Goal: Transaction & Acquisition: Purchase product/service

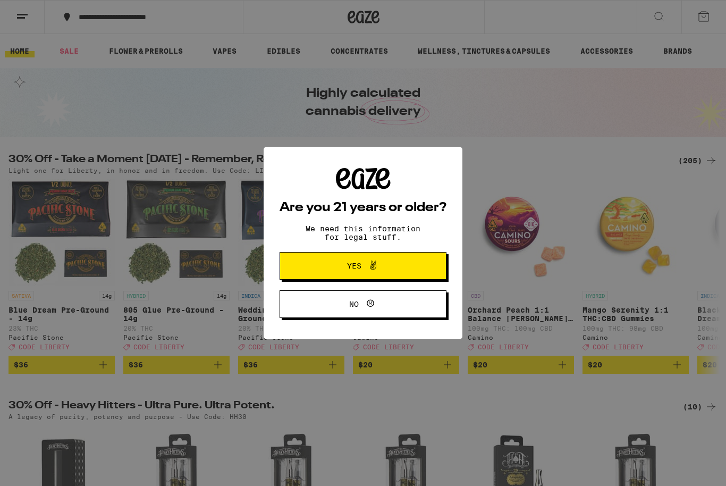
click at [374, 271] on icon at bounding box center [373, 265] width 13 height 13
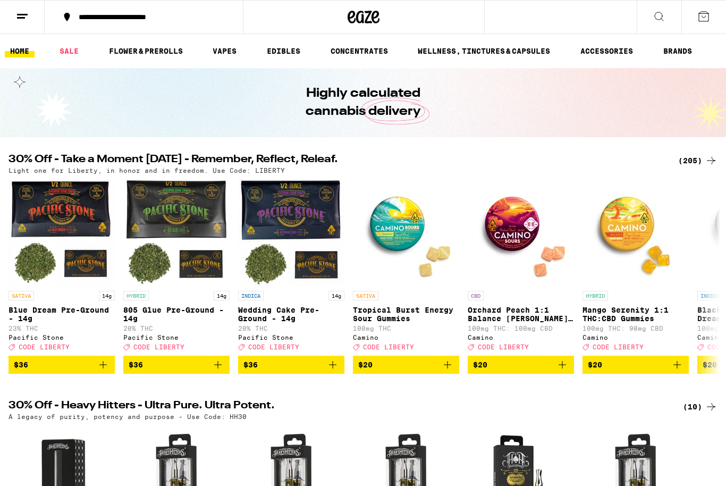
click at [20, 18] on line at bounding box center [21, 18] width 8 height 0
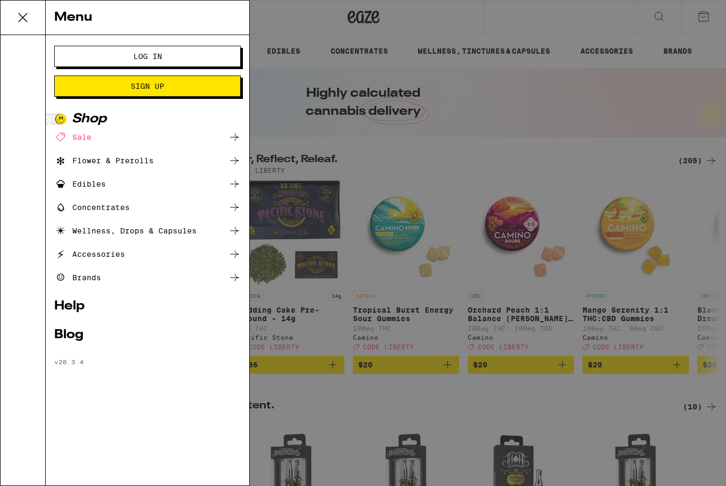
click at [117, 58] on span "Log In" at bounding box center [147, 56] width 100 height 7
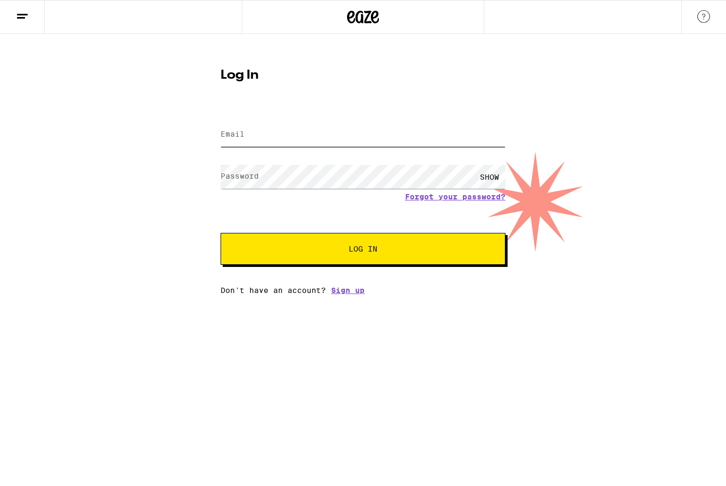
click at [328, 144] on input "Email" at bounding box center [363, 135] width 285 height 24
type input "[EMAIL_ADDRESS][DOMAIN_NAME]"
click at [363, 250] on button "Log In" at bounding box center [363, 249] width 285 height 32
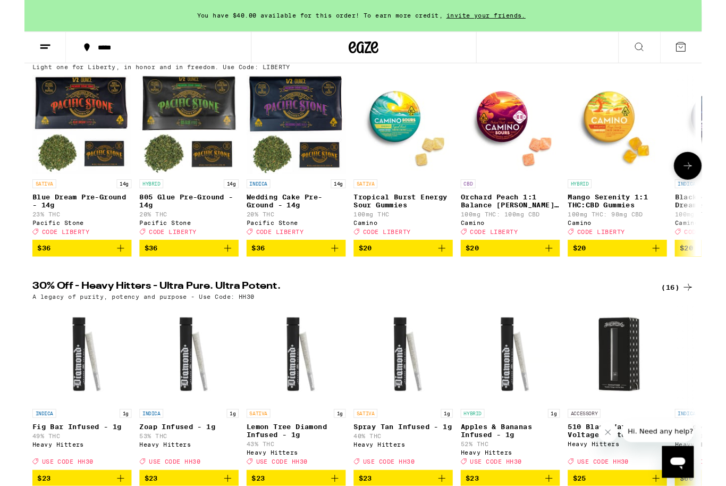
scroll to position [133, 0]
click at [528, 216] on p "Orchard Peach 1:1 Balance [PERSON_NAME] Gummies" at bounding box center [521, 215] width 106 height 17
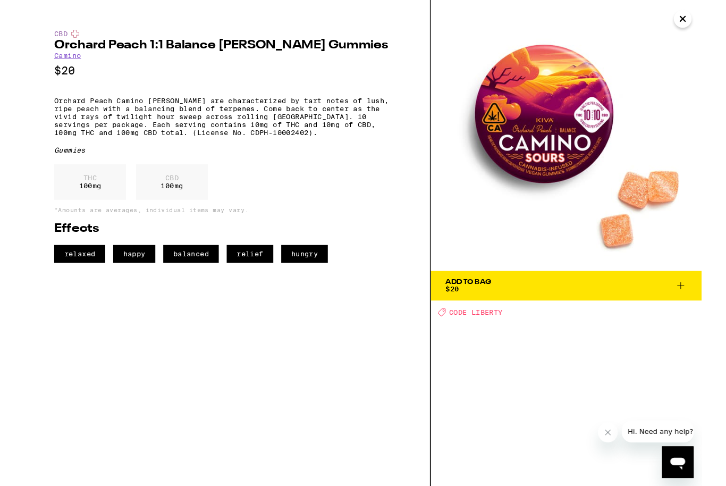
click at [569, 308] on span "Add To Bag $20" at bounding box center [581, 306] width 258 height 15
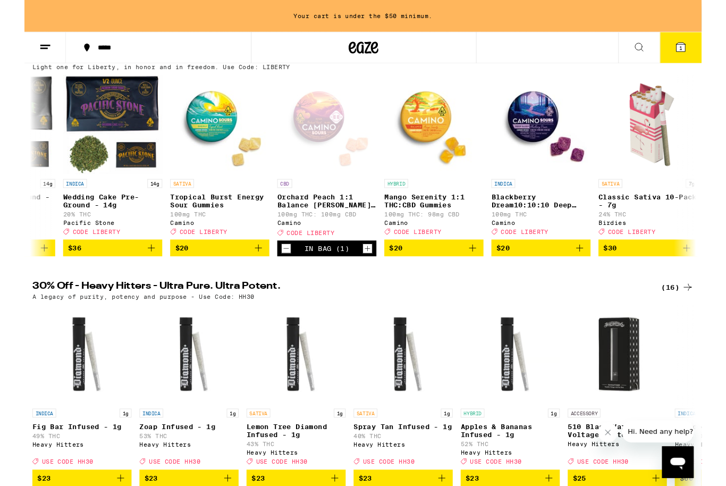
scroll to position [0, 213]
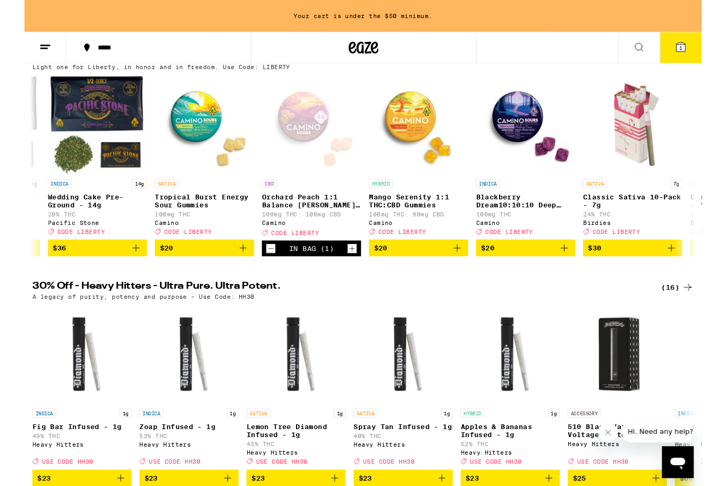
click at [534, 272] on span "$20" at bounding box center [538, 265] width 96 height 13
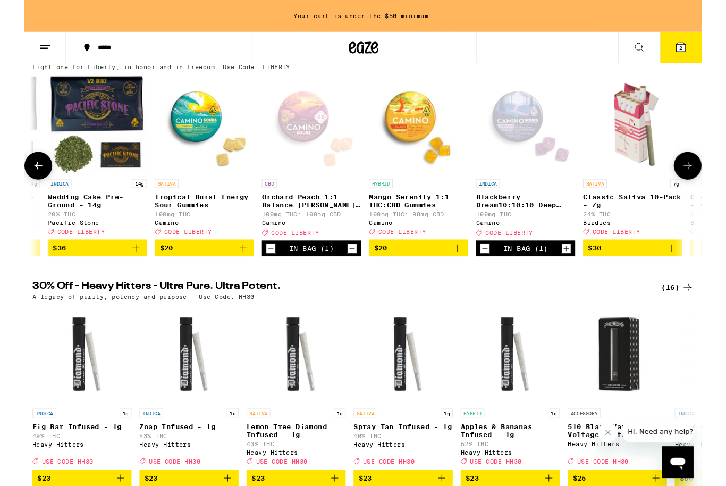
click at [582, 273] on icon "Increment" at bounding box center [581, 266] width 10 height 13
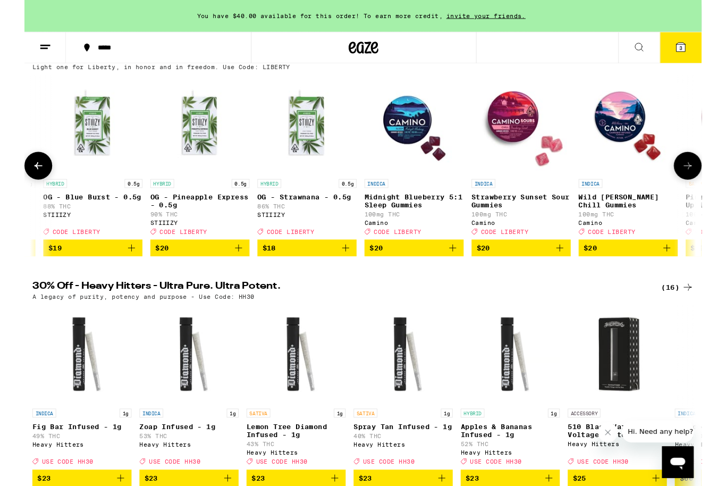
scroll to position [0, 7899]
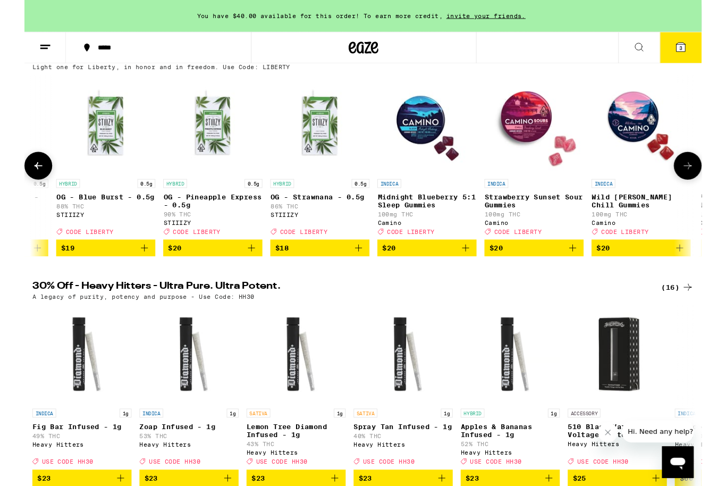
click at [427, 222] on p "Midnight Blueberry 5:1 Sleep Gummies" at bounding box center [432, 215] width 106 height 17
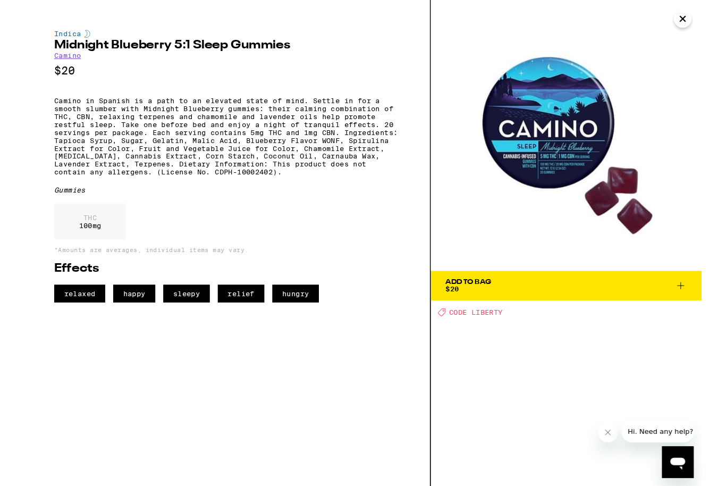
click at [566, 308] on span "Add To Bag $20" at bounding box center [581, 306] width 258 height 15
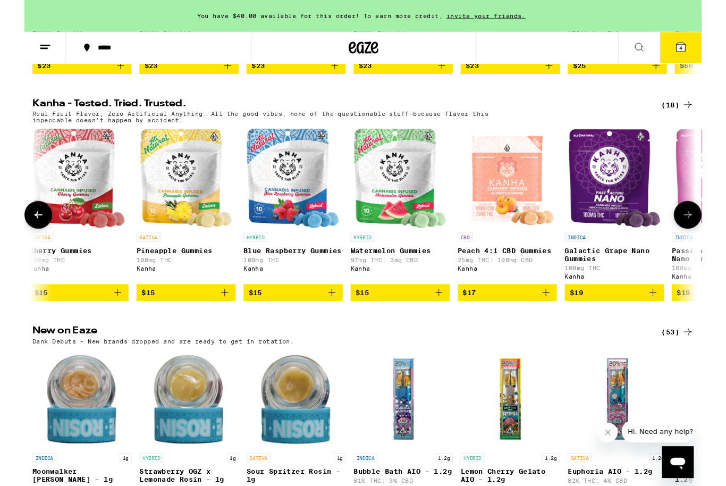
click at [531, 211] on img "Open page for Peach 4:1 CBD Gummies from Kanha" at bounding box center [518, 191] width 104 height 106
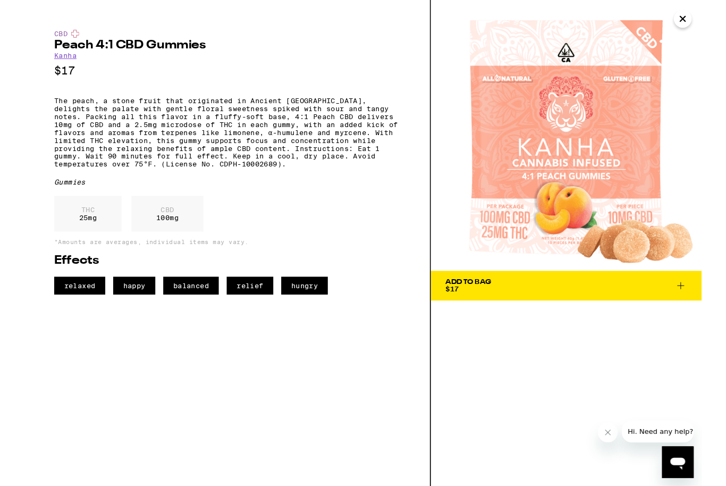
click at [568, 302] on span "Add To Bag $17" at bounding box center [581, 306] width 258 height 15
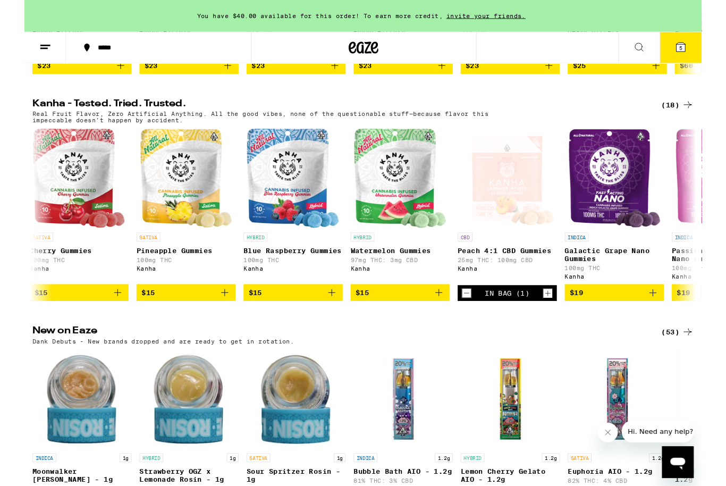
click at [564, 321] on icon "Increment" at bounding box center [562, 314] width 10 height 13
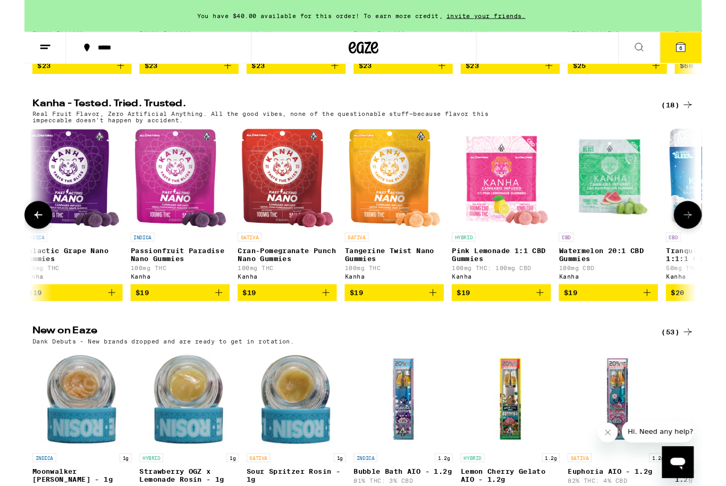
click at [624, 281] on p "Watermelon 20:1 CBD Gummies" at bounding box center [626, 272] width 106 height 17
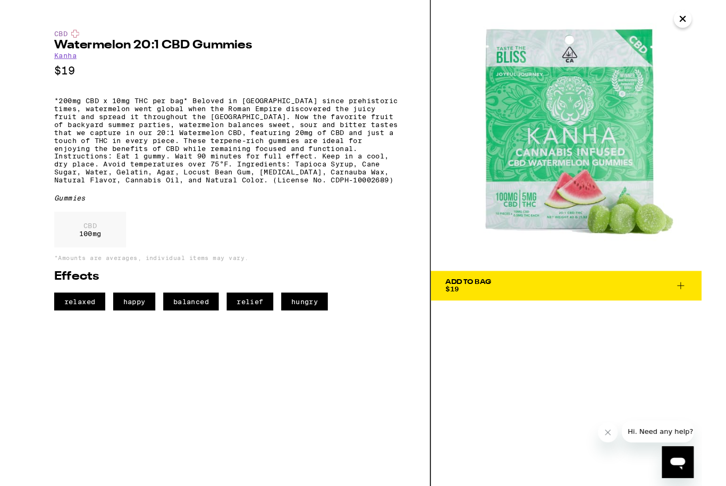
click at [706, 303] on icon at bounding box center [704, 306] width 13 height 13
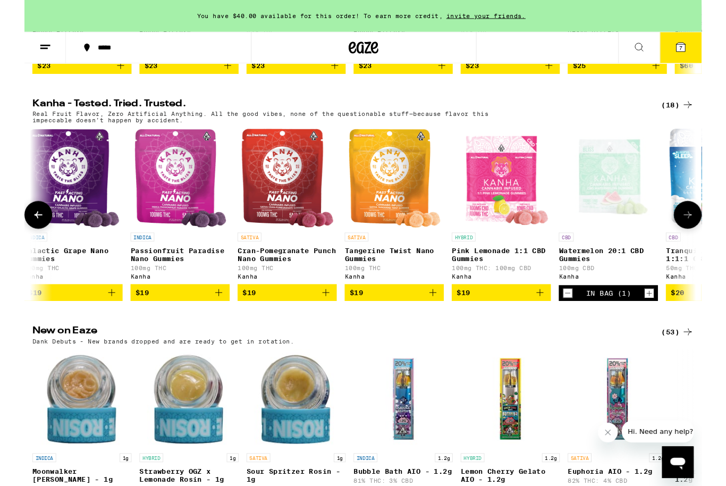
click at [613, 281] on p "Watermelon 20:1 CBD Gummies" at bounding box center [626, 272] width 106 height 17
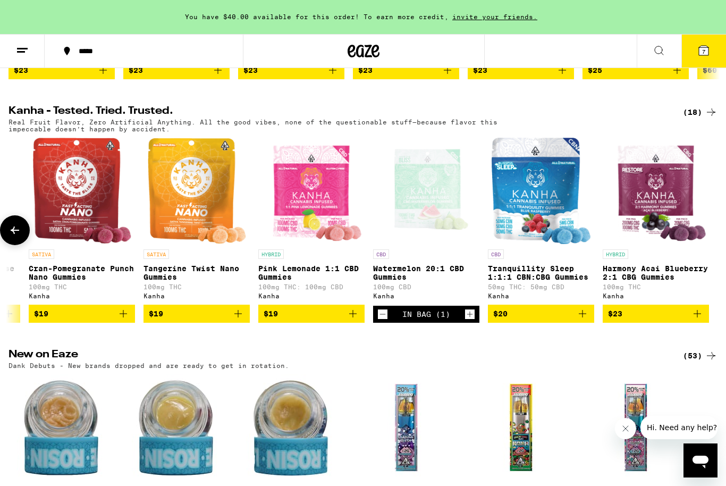
scroll to position [0, 1358]
click at [581, 320] on icon "Add to bag" at bounding box center [582, 313] width 13 height 13
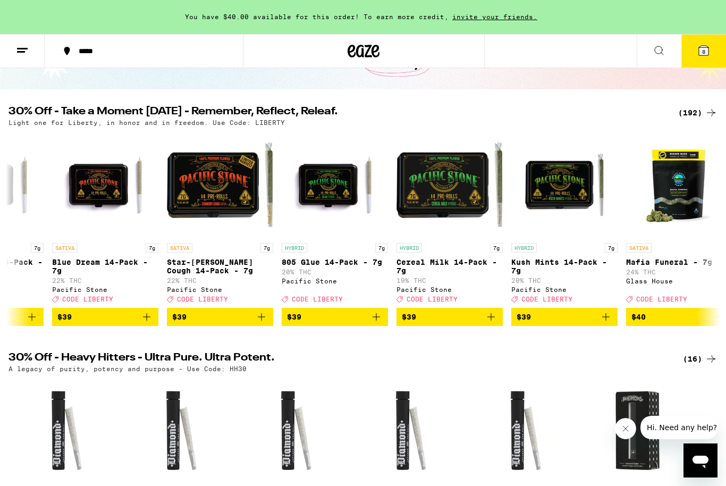
scroll to position [81, 0]
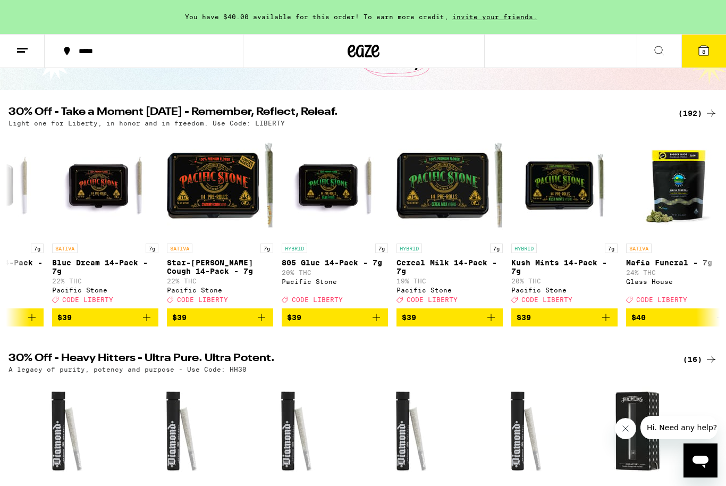
click at [703, 51] on span "8" at bounding box center [703, 51] width 3 height 6
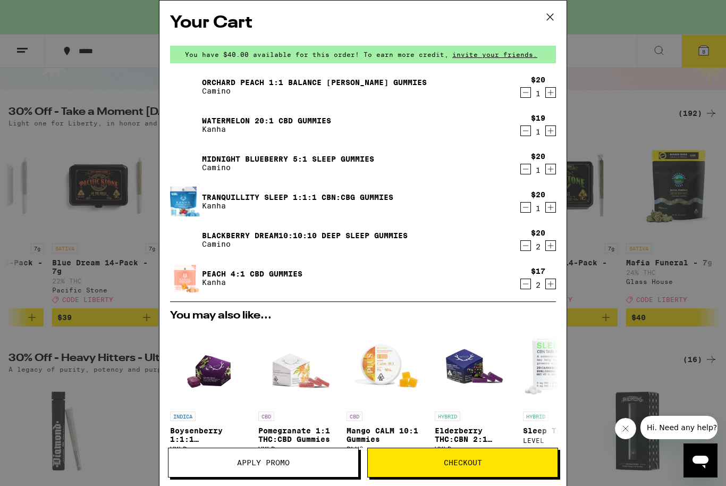
click at [301, 458] on button "Apply Promo" at bounding box center [263, 463] width 191 height 30
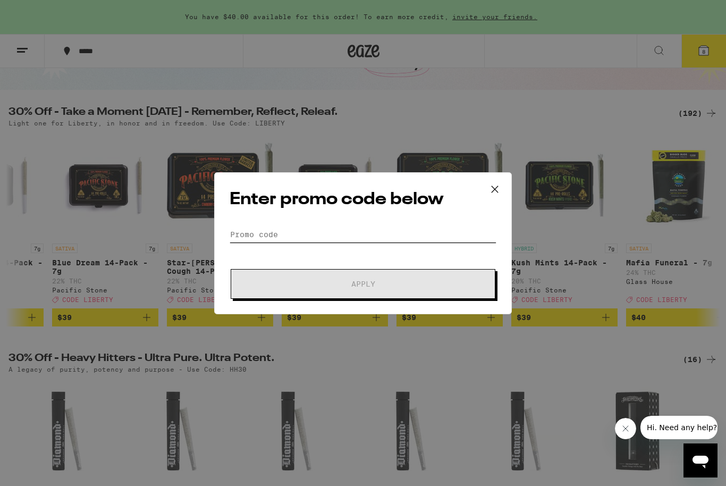
click at [343, 238] on input "Promo Code" at bounding box center [363, 234] width 267 height 16
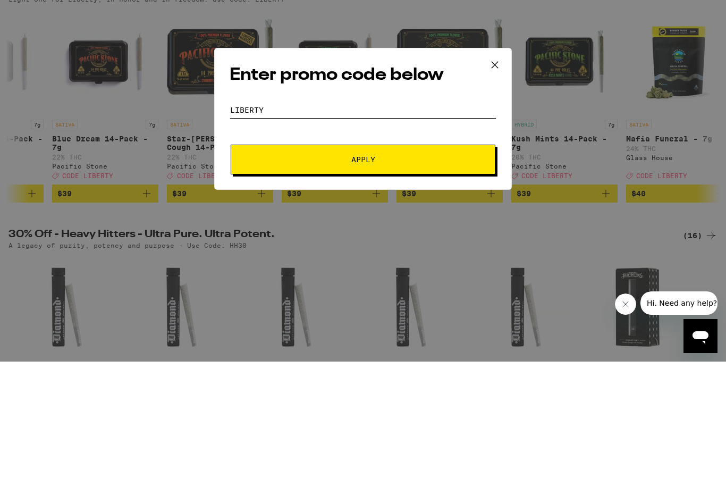
type input "Liberty"
click at [358, 280] on span "Apply" at bounding box center [363, 283] width 24 height 7
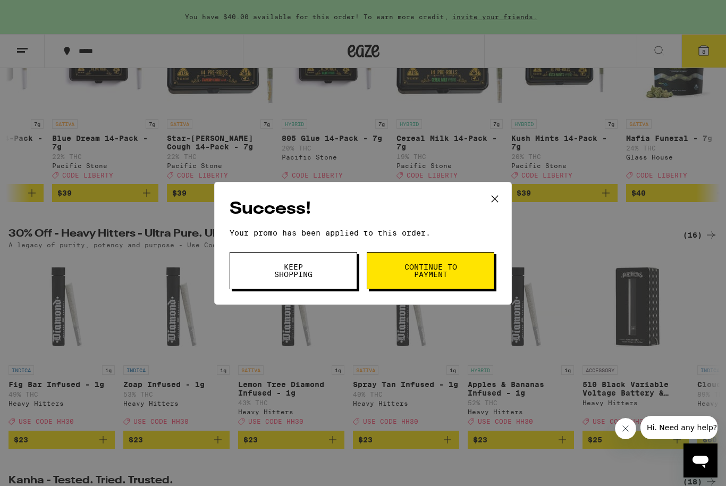
click at [404, 274] on span "Continue to payment" at bounding box center [431, 270] width 54 height 15
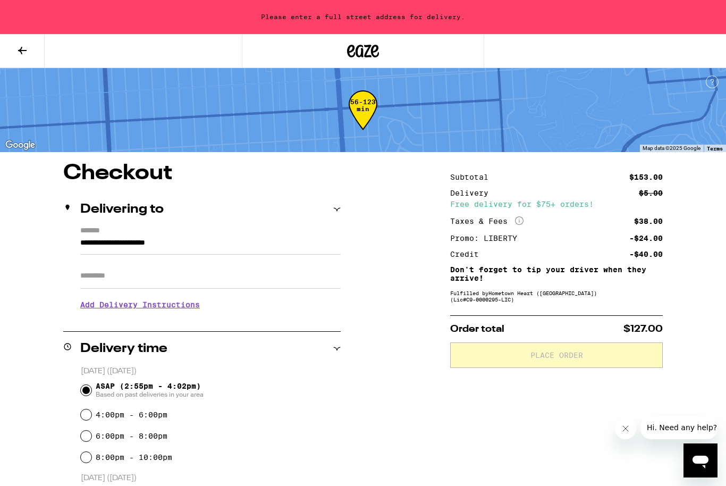
click at [90, 230] on label "*******" at bounding box center [210, 231] width 261 height 10
click at [90, 237] on input "**********" at bounding box center [210, 246] width 261 height 18
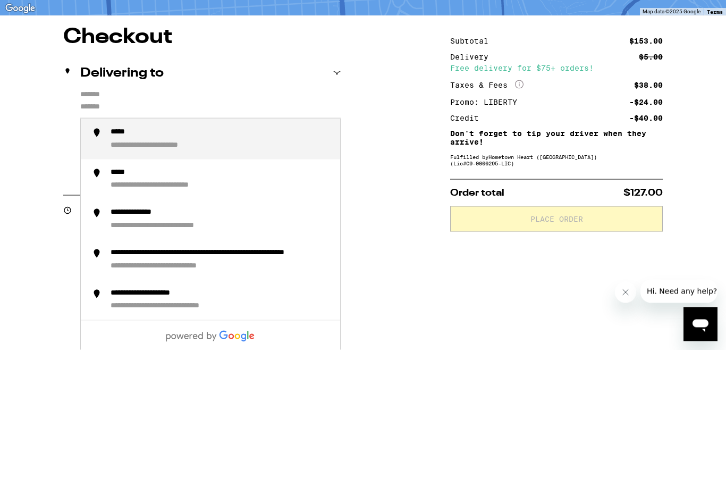
type input "**********"
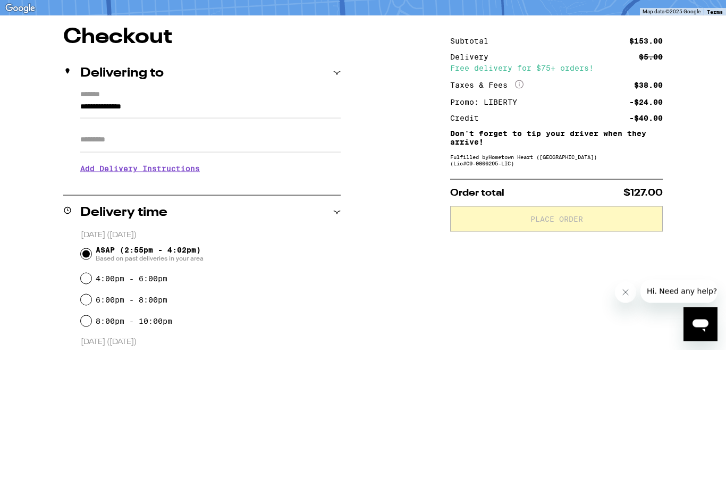
scroll to position [137, 0]
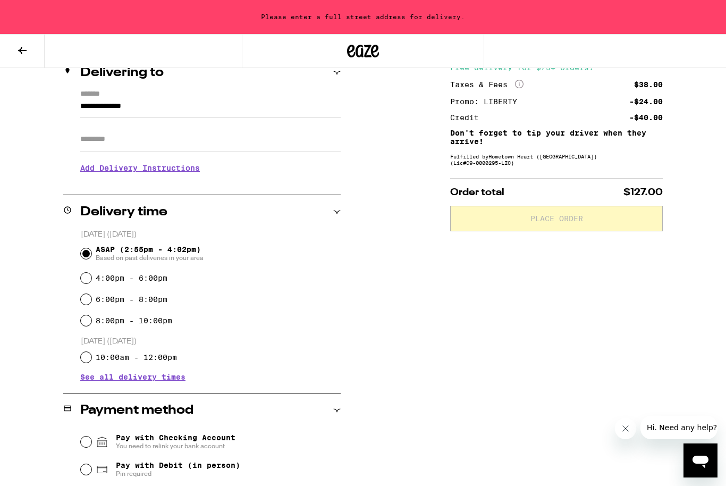
click at [90, 305] on input "6:00pm - 8:00pm" at bounding box center [86, 299] width 11 height 11
radio input "true"
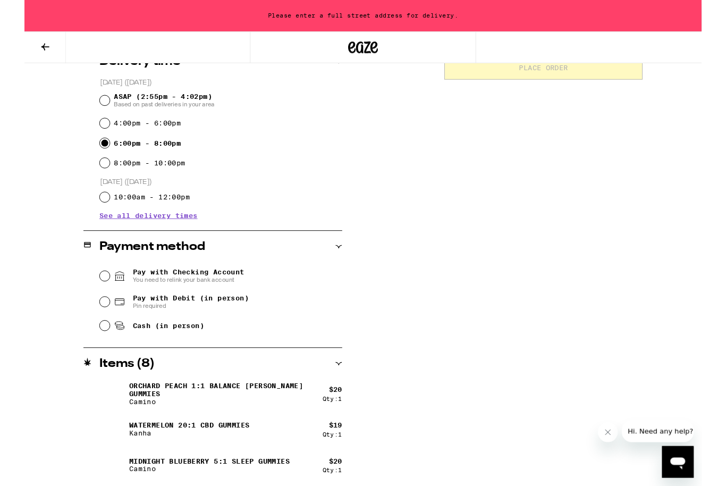
click at [89, 350] on input "Cash (in person)" at bounding box center [86, 349] width 11 height 11
radio input "true"
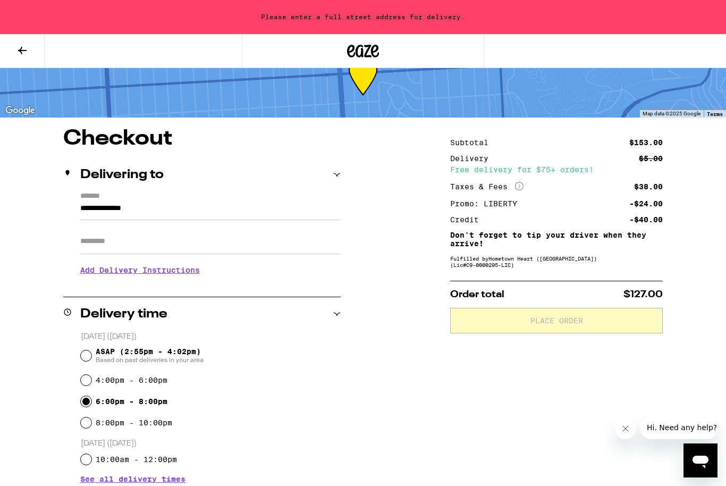
scroll to position [0, 0]
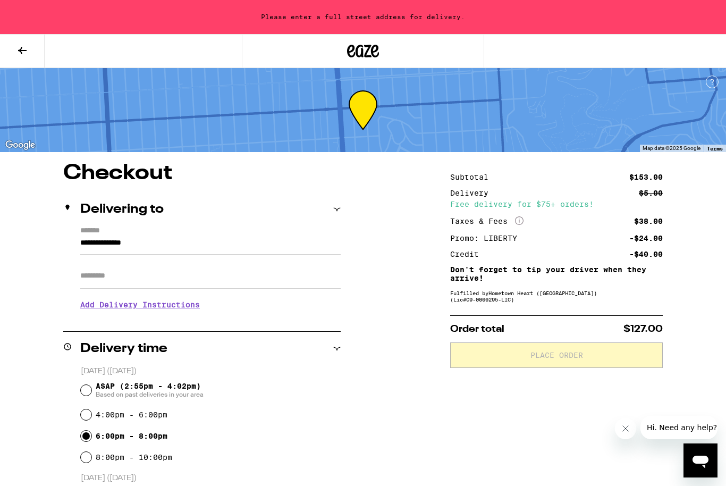
click at [207, 275] on input "Apt/Suite" at bounding box center [210, 276] width 261 height 26
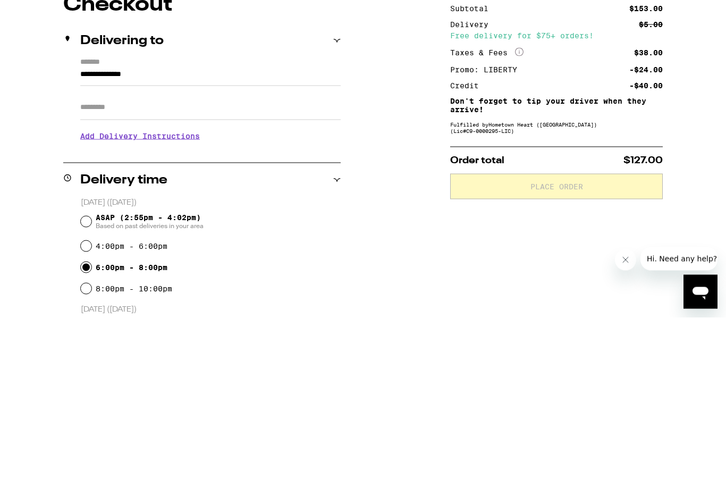
click at [197, 237] on input "**********" at bounding box center [210, 246] width 261 height 18
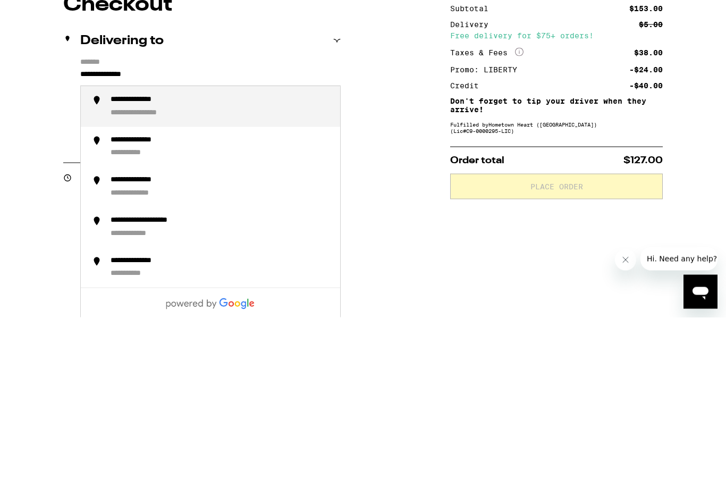
click at [150, 264] on div "**********" at bounding box center [147, 269] width 72 height 10
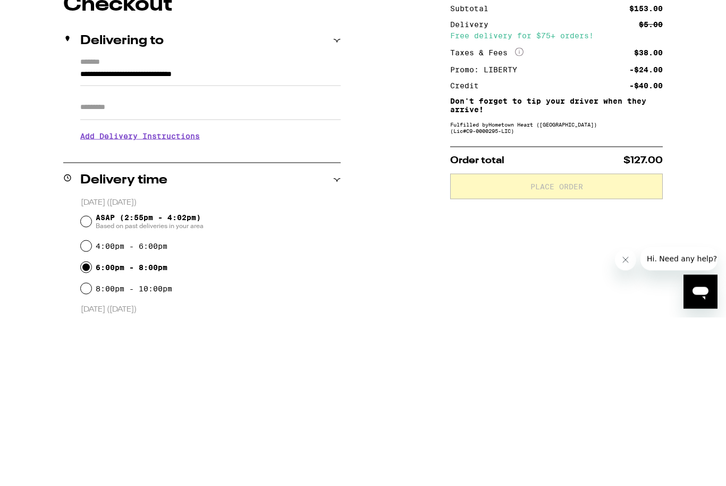
scroll to position [169, 0]
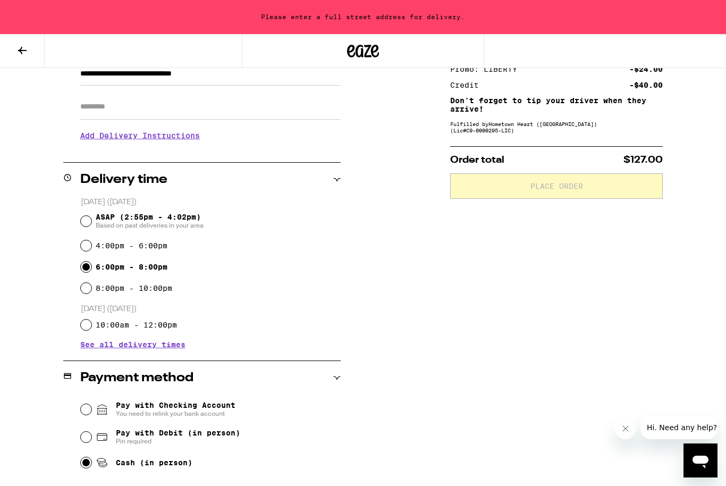
type input "**********"
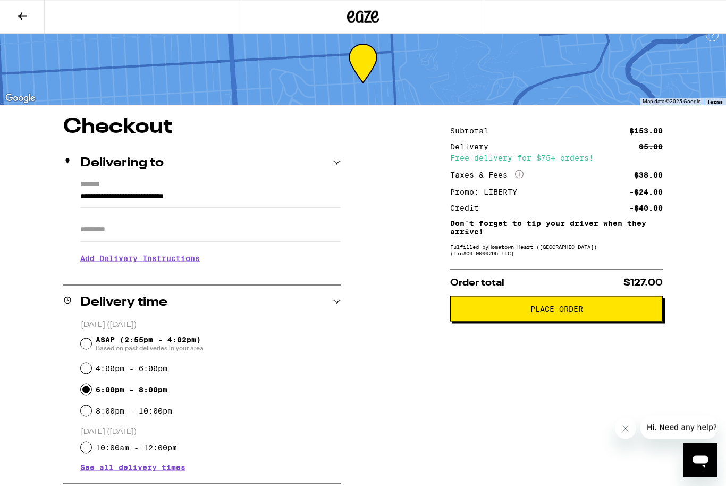
scroll to position [0, 0]
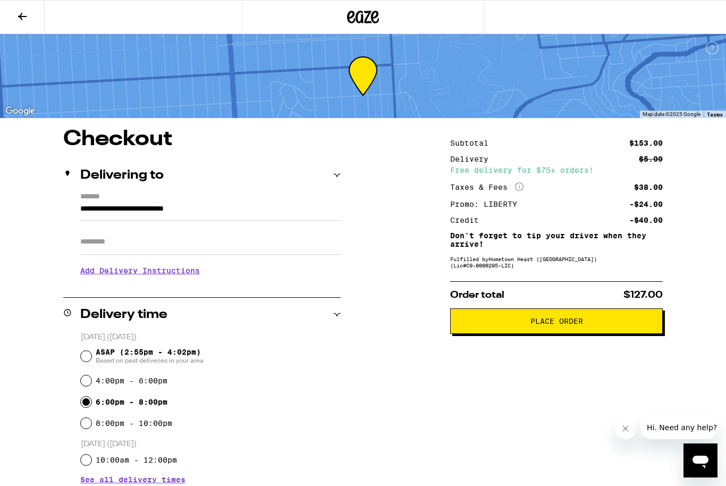
click at [555, 325] on span "Place Order" at bounding box center [557, 320] width 53 height 7
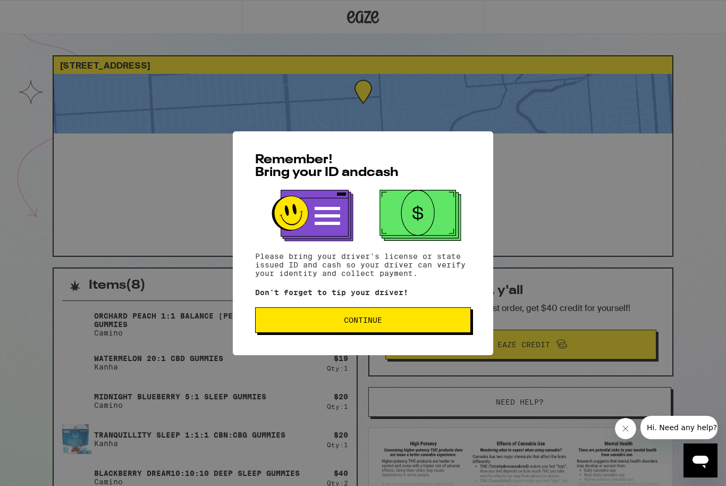
click at [367, 324] on span "Continue" at bounding box center [363, 319] width 38 height 7
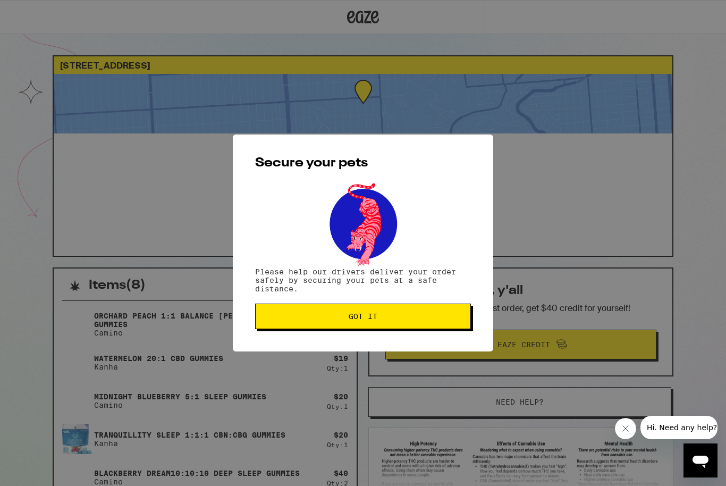
click at [370, 320] on span "Got it" at bounding box center [363, 316] width 29 height 7
